Goal: Task Accomplishment & Management: Use online tool/utility

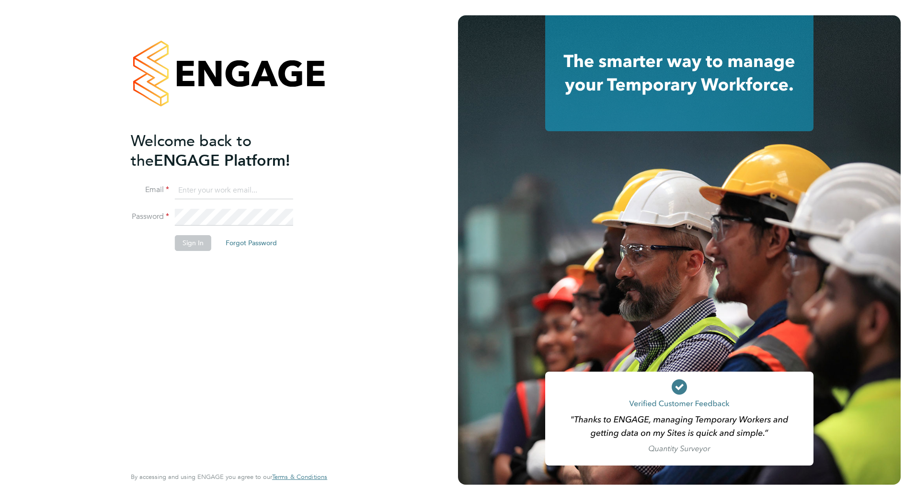
type input "[PERSON_NAME][EMAIL_ADDRESS][PERSON_NAME][DOMAIN_NAME]"
click at [184, 238] on button "Sign In" at bounding box center [193, 242] width 36 height 15
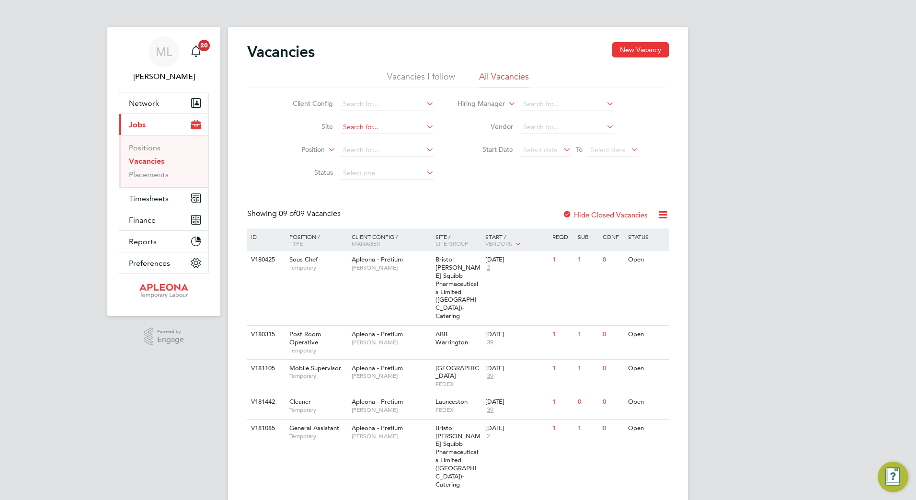
click at [361, 127] on input at bounding box center [387, 127] width 94 height 13
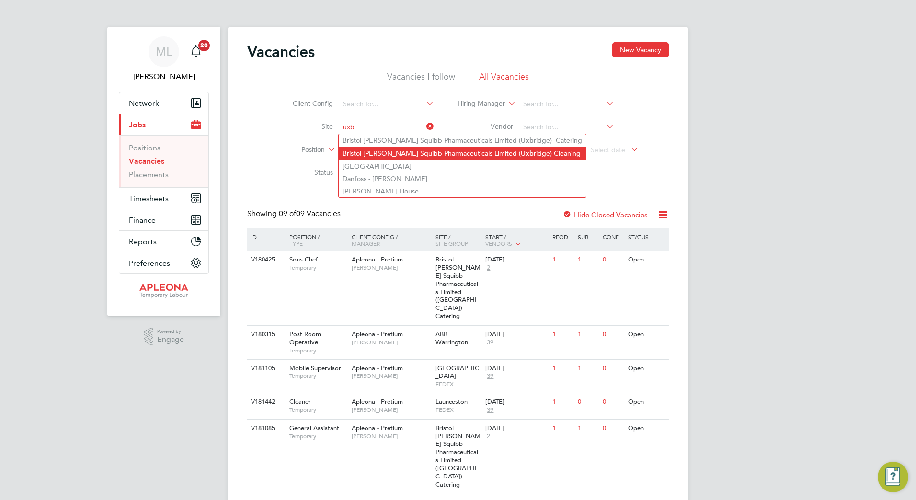
click at [403, 152] on li "Bristol Myers Squibb Pharmaceuticals Limited ( Uxb ridge)-Cleaning" at bounding box center [462, 153] width 247 height 13
type input "Bristol Myers Squibb Pharmaceuticals Limited (Uxbridge)-Cleaning"
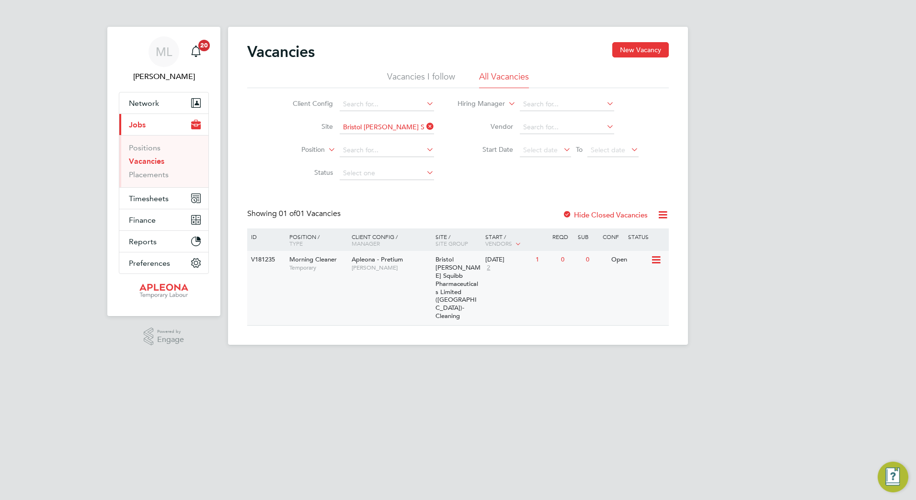
click at [323, 272] on div "Morning Cleaner Temporary" at bounding box center [315, 263] width 67 height 25
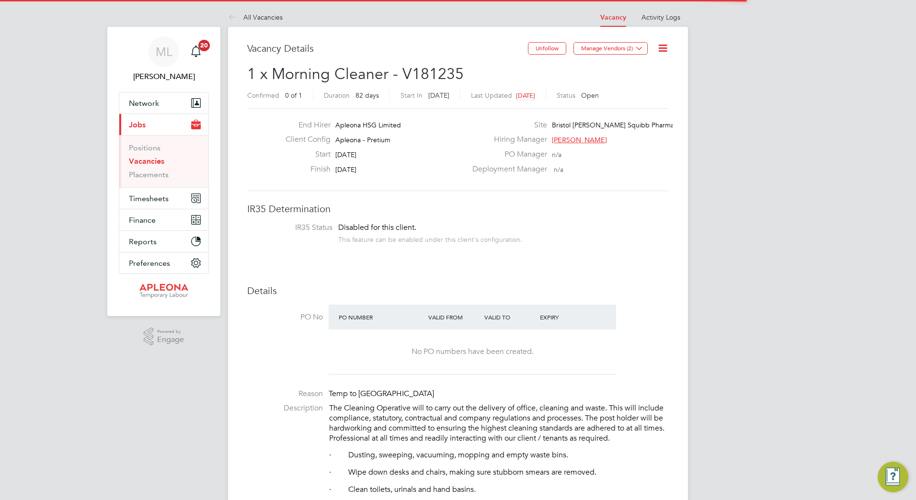
scroll to position [28, 67]
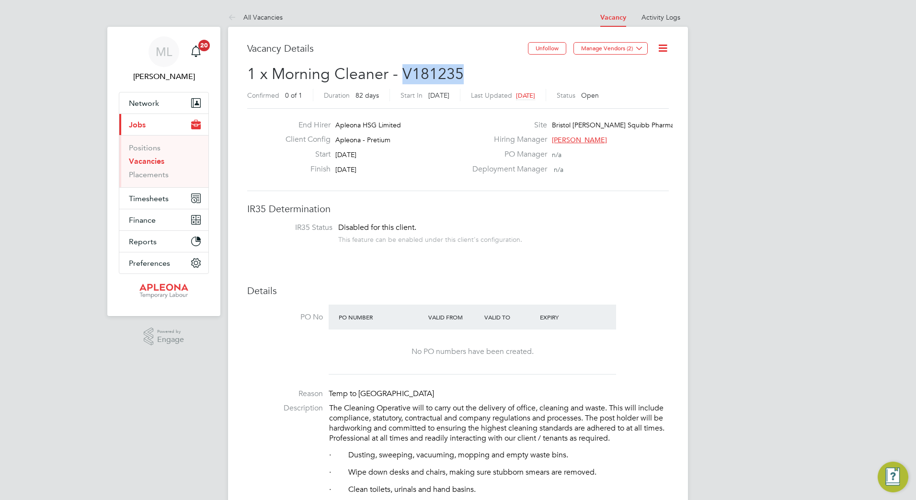
drag, startPoint x: 458, startPoint y: 73, endPoint x: 400, endPoint y: 73, distance: 57.9
click at [400, 73] on span "1 x Morning Cleaner - V181235" at bounding box center [355, 74] width 216 height 19
copy span "V181235"
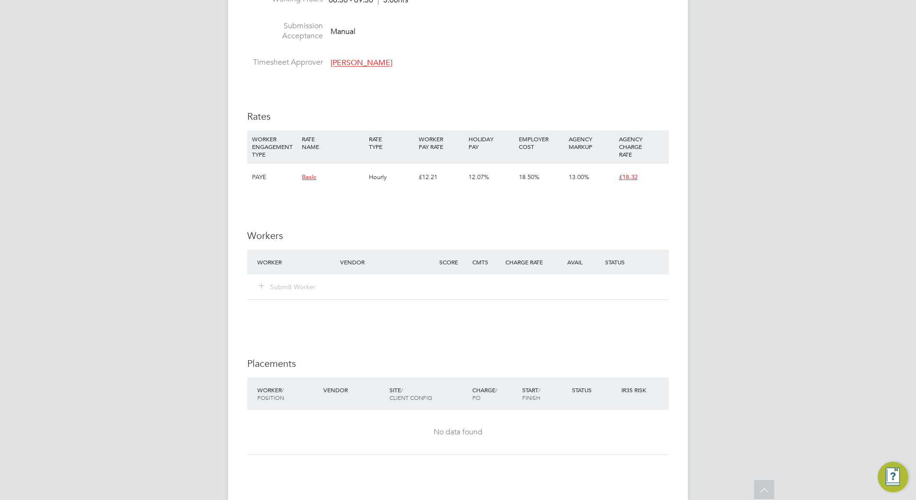
scroll to position [910, 0]
